Goal: Task Accomplishment & Management: Manage account settings

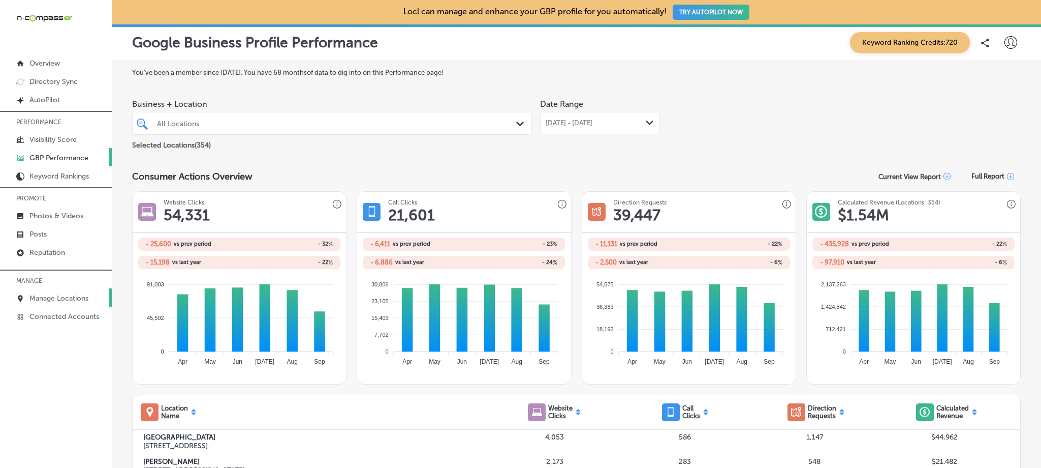
click at [60, 295] on p "Manage Locations" at bounding box center [58, 298] width 59 height 9
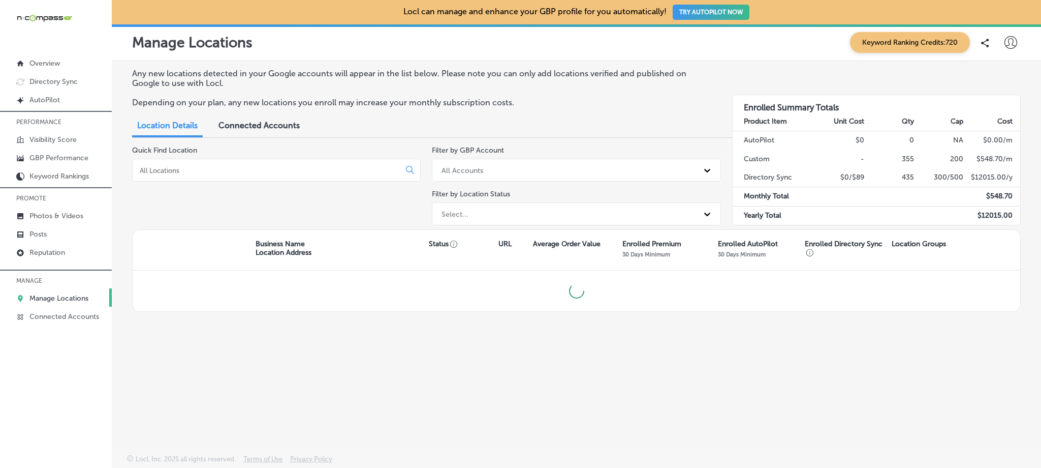
click at [211, 171] on input at bounding box center [268, 170] width 259 height 9
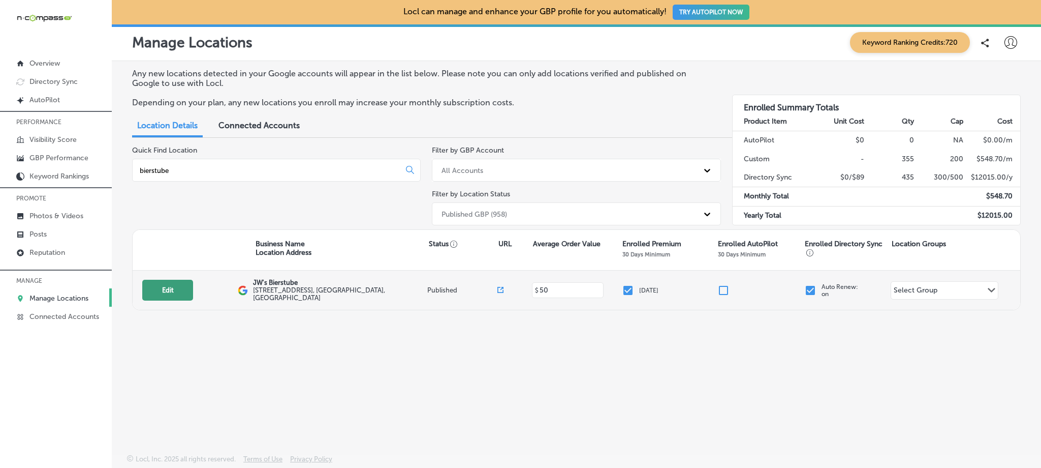
type input "bierstube"
click at [164, 293] on button "Edit" at bounding box center [167, 290] width 51 height 21
select select "US"
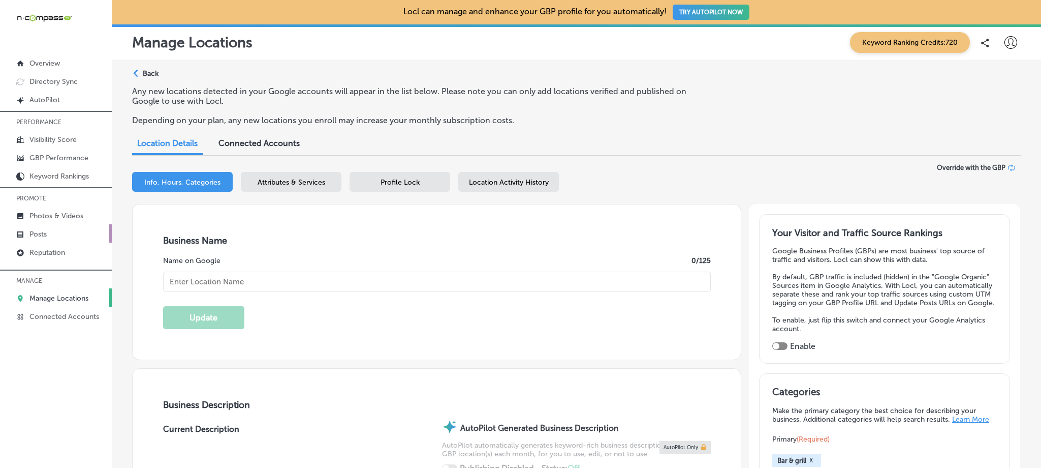
click at [36, 230] on p "Posts" at bounding box center [37, 234] width 17 height 9
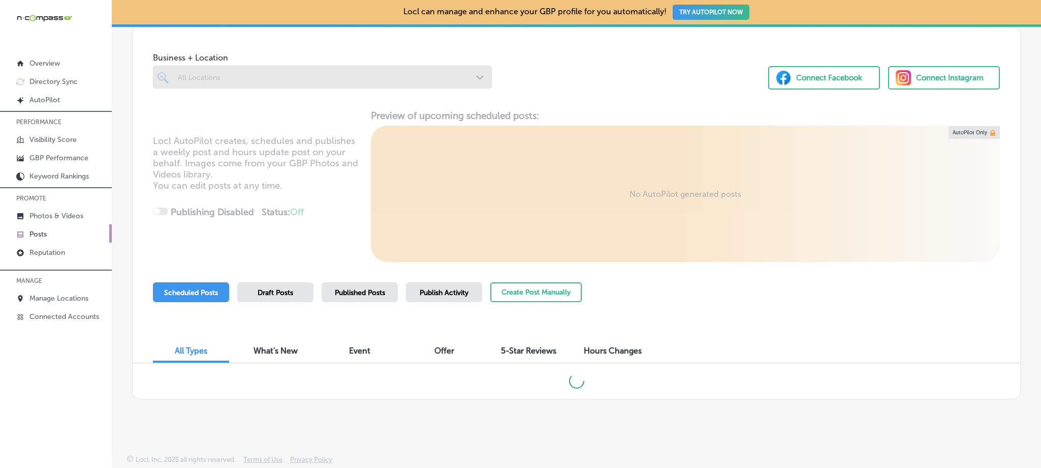
scroll to position [47, 0]
click at [351, 299] on div "Published Posts" at bounding box center [360, 292] width 76 height 20
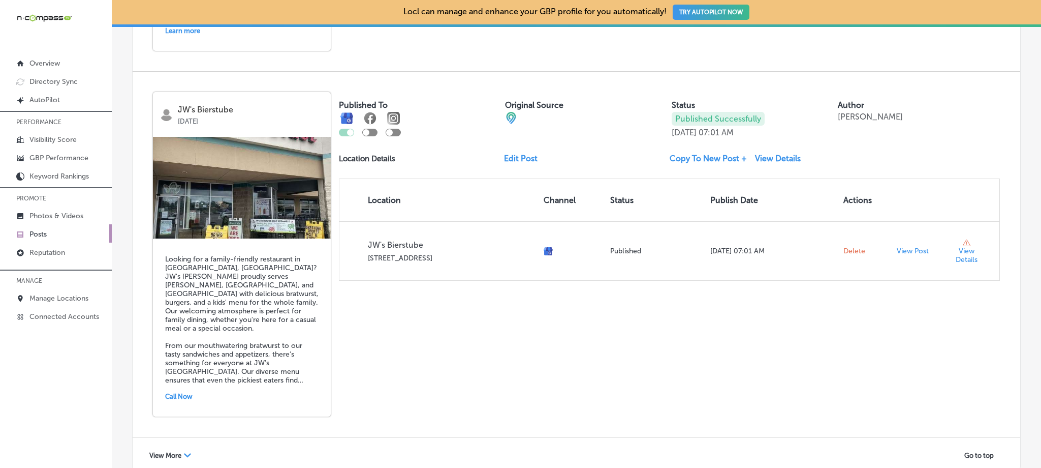
scroll to position [2219, 0]
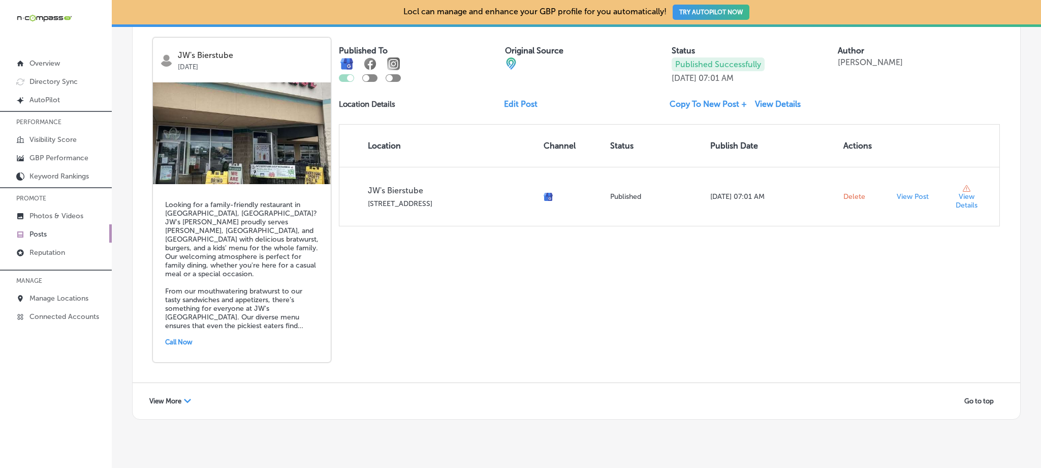
click at [184, 393] on div "View More Path Created with Sketch." at bounding box center [170, 401] width 55 height 16
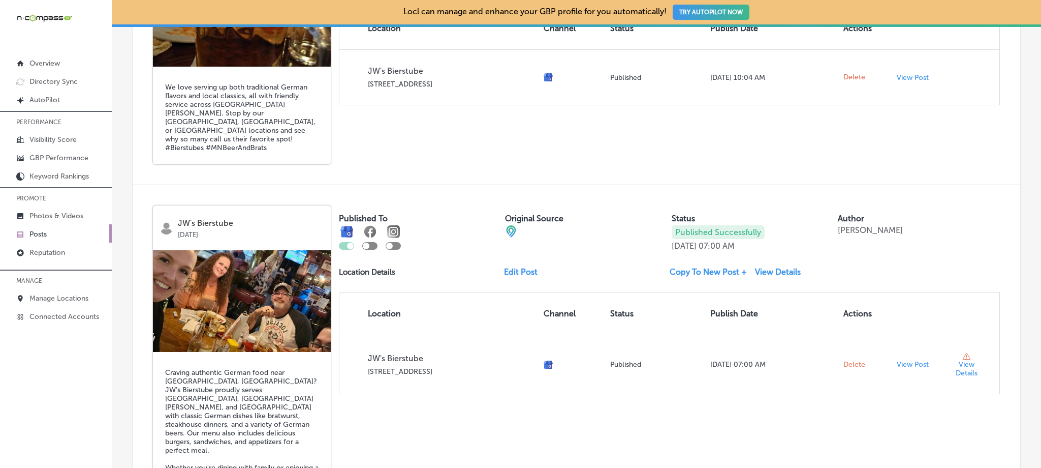
scroll to position [3918, 0]
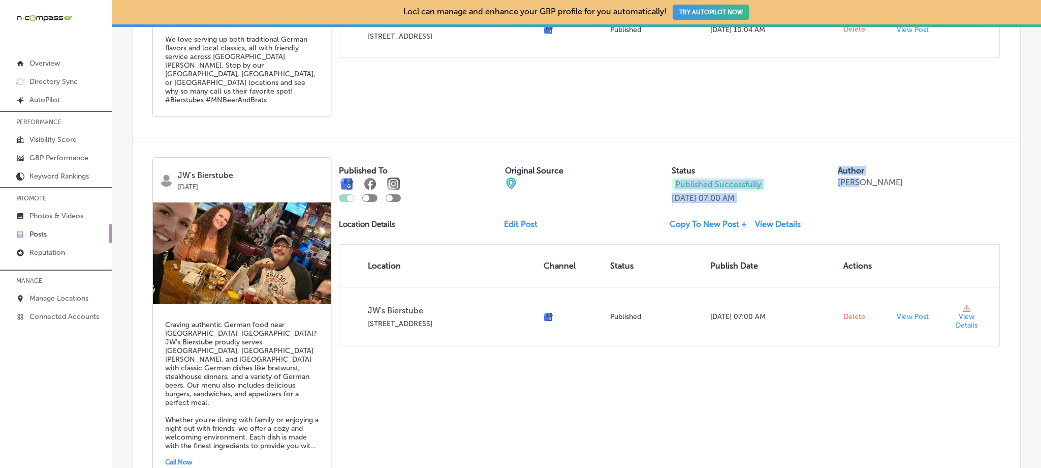
drag, startPoint x: 856, startPoint y: 125, endPoint x: 816, endPoint y: 121, distance: 40.8
click at [816, 158] on div "Published To Original Source Status Published Successfully [DATE] 07:00 AM Auth…" at bounding box center [669, 180] width 661 height 45
click at [365, 384] on div "JW's Bierstube [DATE] Craving authentic German food near [GEOGRAPHIC_DATA], [GE…" at bounding box center [577, 319] width 888 height 365
click at [270, 343] on h5 "Craving authentic German food near [GEOGRAPHIC_DATA], [GEOGRAPHIC_DATA]? JW's B…" at bounding box center [241, 385] width 153 height 130
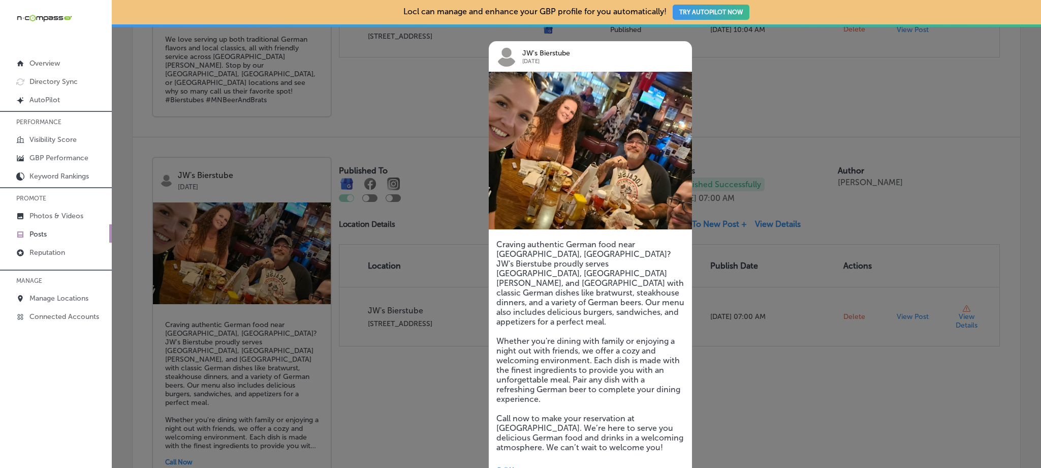
scroll to position [0, 0]
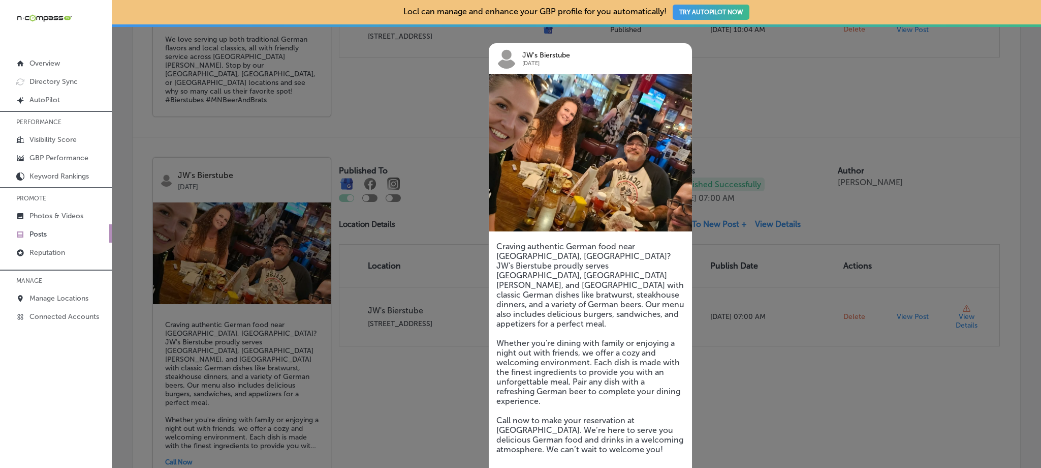
click at [839, 312] on div at bounding box center [520, 234] width 1041 height 468
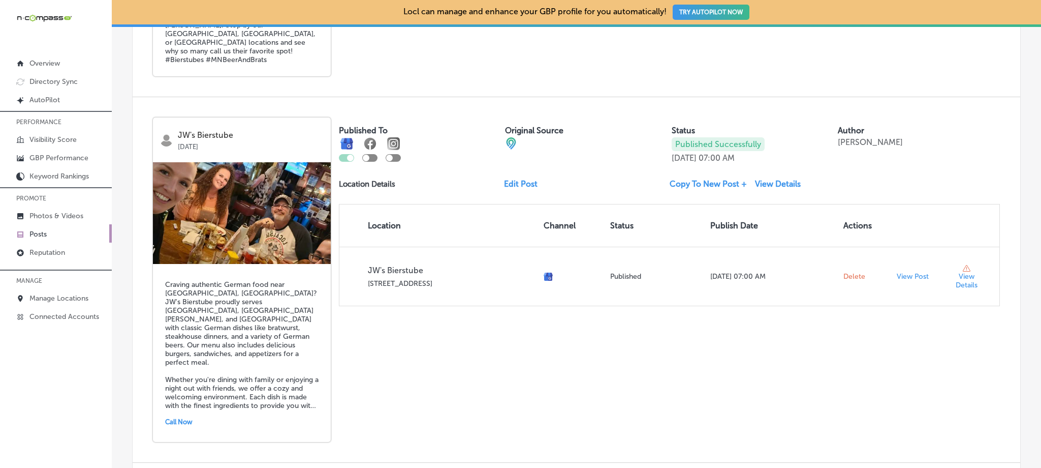
scroll to position [3999, 0]
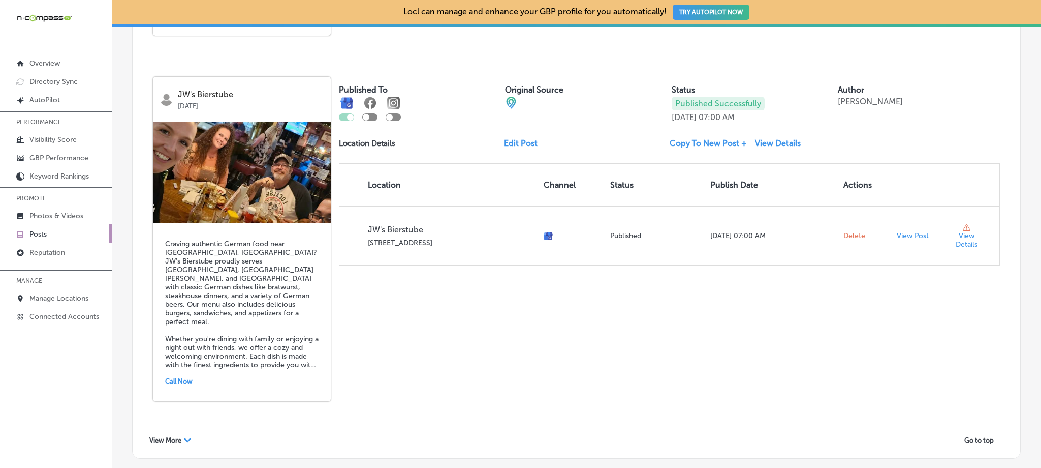
click at [156, 432] on div "View More Path Created with Sketch." at bounding box center [170, 440] width 55 height 16
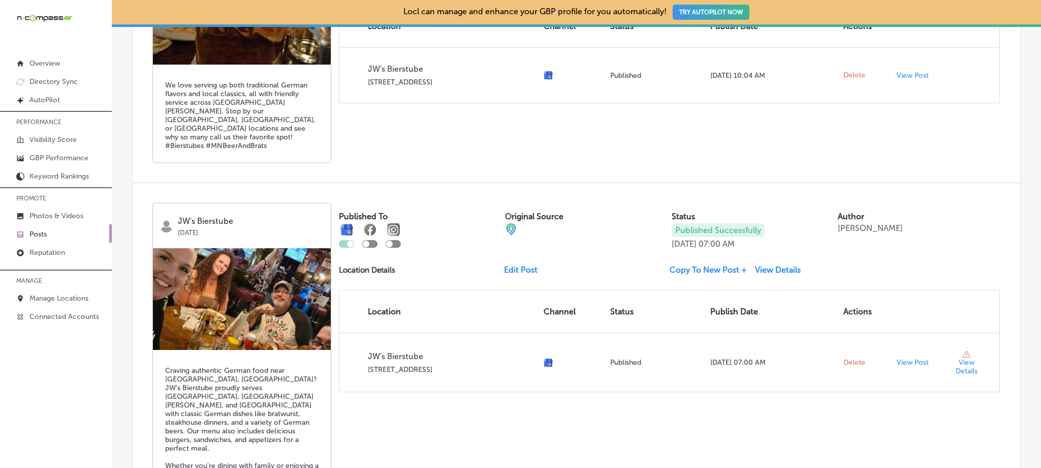
scroll to position [3783, 0]
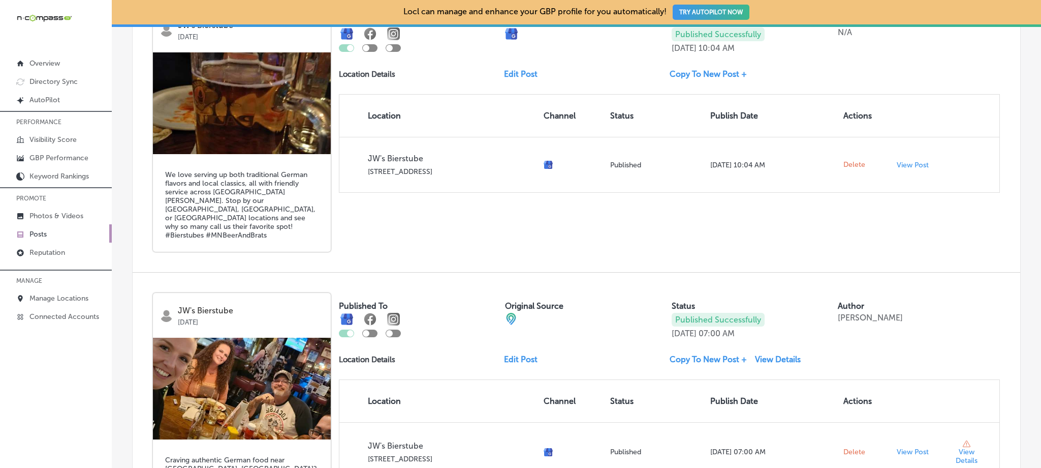
click at [470, 212] on div "JW's Bierstube [DATE] We love serving up both traditional German flavors and lo…" at bounding box center [577, 129] width 888 height 285
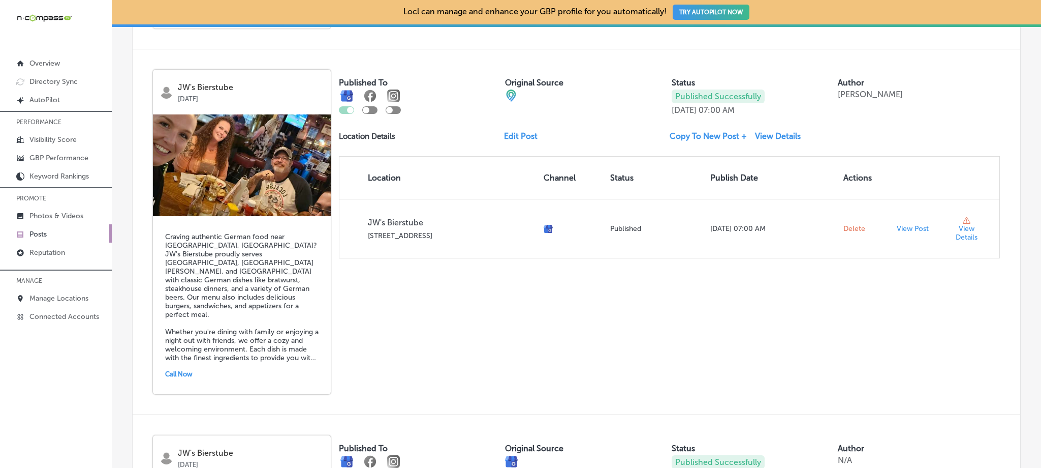
scroll to position [4007, 0]
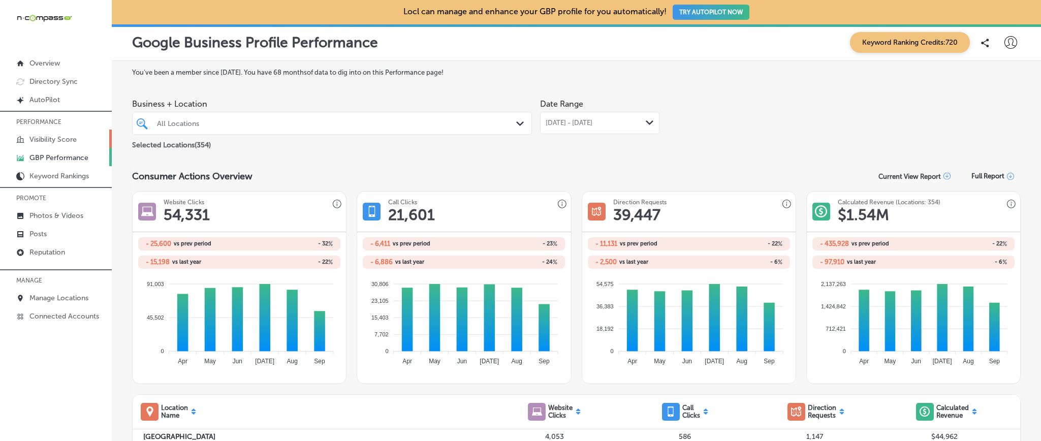
click at [73, 136] on p "Visibility Score" at bounding box center [52, 139] width 47 height 9
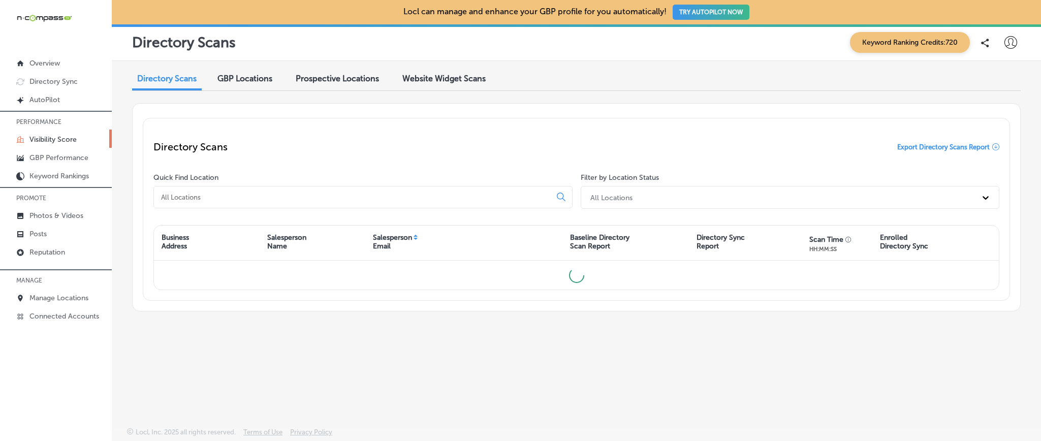
click at [261, 193] on input at bounding box center [354, 197] width 389 height 9
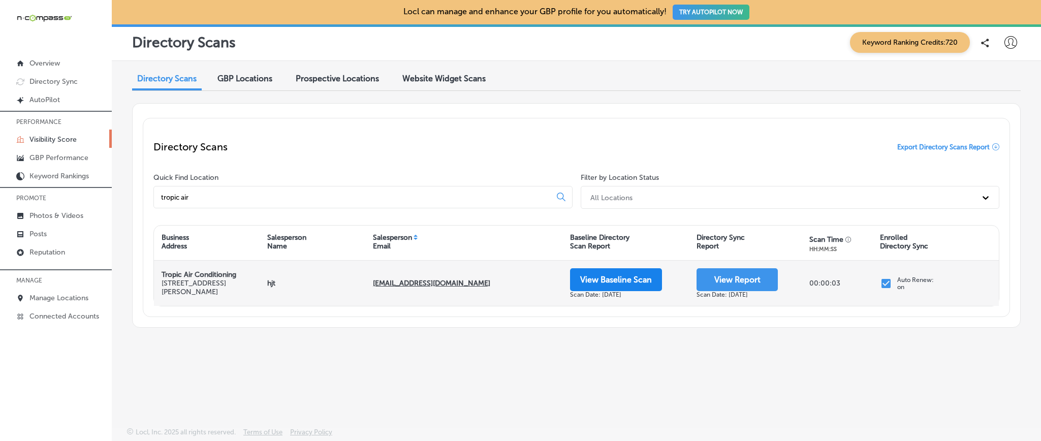
type input "tropic air"
click at [615, 274] on button "View Baseline Scan" at bounding box center [616, 279] width 92 height 23
